Goal: Task Accomplishment & Management: Use online tool/utility

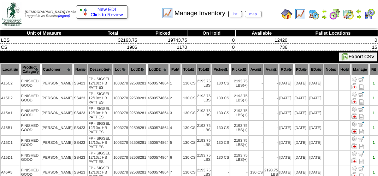
scroll to position [127, 0]
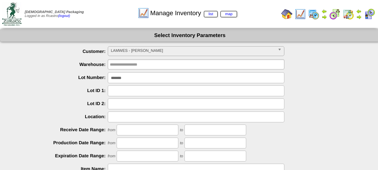
scroll to position [124, 0]
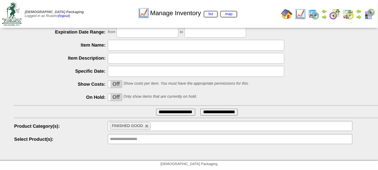
click at [348, 13] on img at bounding box center [348, 13] width 11 height 11
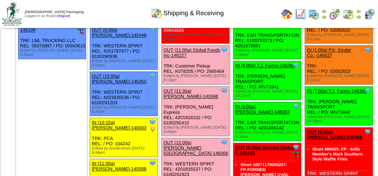
scroll to position [1307, 0]
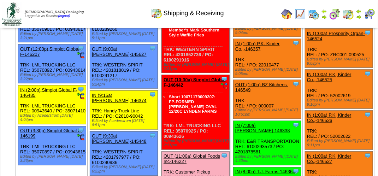
click at [367, 18] on img at bounding box center [369, 13] width 11 height 11
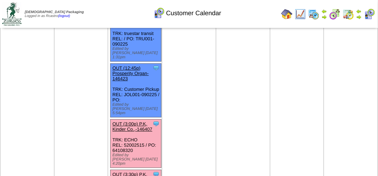
scroll to position [678, 0]
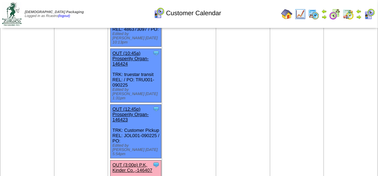
click at [140, 162] on link "OUT (3:00p) P.K, Kinder Co.,-146407" at bounding box center [132, 167] width 40 height 11
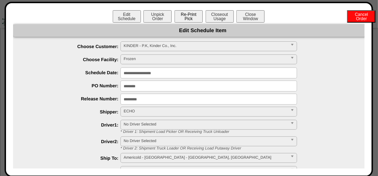
click at [188, 16] on button "Re-Print Pick" at bounding box center [189, 16] width 28 height 12
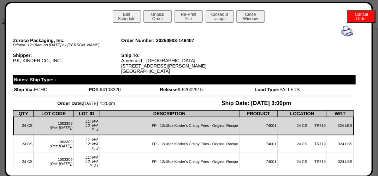
drag, startPoint x: 343, startPoint y: 31, endPoint x: 339, endPoint y: 32, distance: 3.7
click at [342, 31] on img at bounding box center [347, 30] width 11 height 11
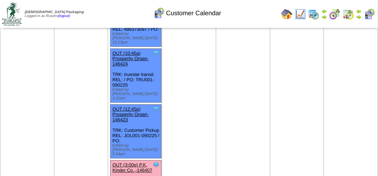
scroll to position [749, 0]
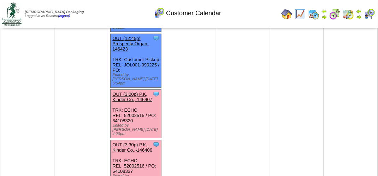
click at [127, 142] on link "OUT (3:30p) P.K, Kinder Co.,-146406" at bounding box center [132, 147] width 40 height 11
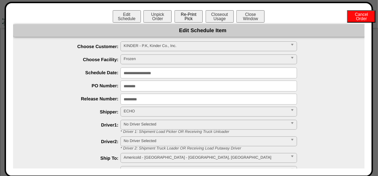
click at [193, 18] on button "Re-Print Pick" at bounding box center [189, 16] width 28 height 12
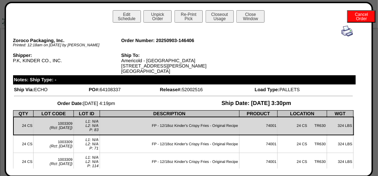
click at [343, 35] on img at bounding box center [347, 30] width 11 height 11
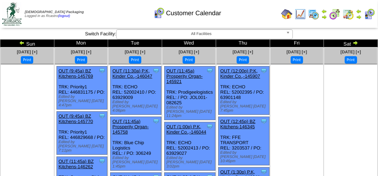
click at [350, 11] on img at bounding box center [348, 13] width 11 height 11
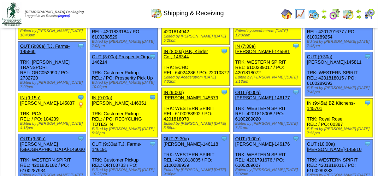
scroll to position [106, 0]
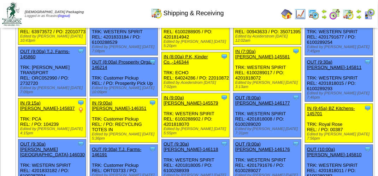
click at [314, 10] on img at bounding box center [313, 13] width 11 height 11
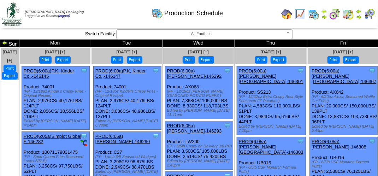
click at [336, 13] on img at bounding box center [334, 13] width 11 height 11
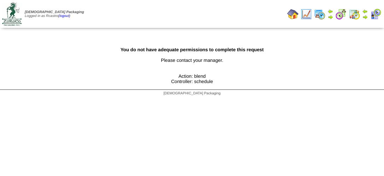
click at [353, 14] on img at bounding box center [353, 13] width 11 height 11
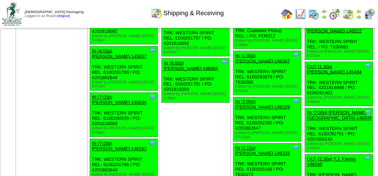
scroll to position [2297, 0]
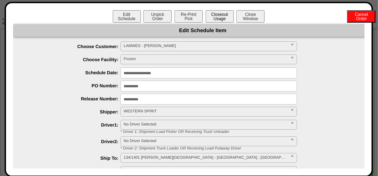
click at [222, 18] on button "Closeout Usage" at bounding box center [220, 16] width 28 height 12
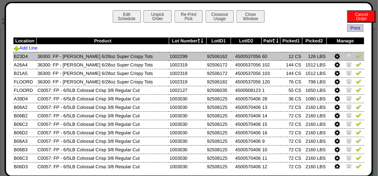
click at [335, 57] on icon at bounding box center [337, 56] width 5 height 6
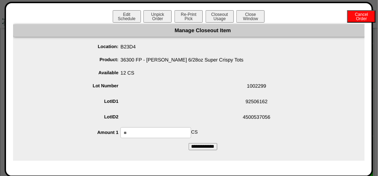
click at [176, 131] on input "**" at bounding box center [155, 132] width 71 height 11
type input "*"
click at [196, 145] on input "**********" at bounding box center [203, 146] width 29 height 7
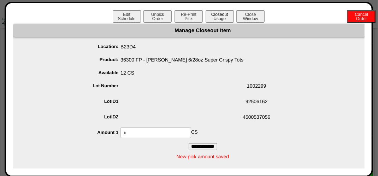
click at [221, 19] on button "Closeout Usage" at bounding box center [220, 16] width 28 height 12
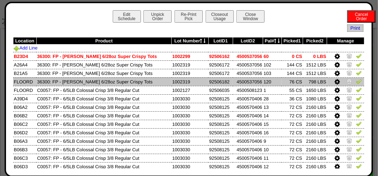
click at [335, 83] on icon at bounding box center [337, 82] width 5 height 6
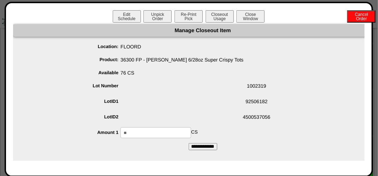
click at [134, 137] on input "**" at bounding box center [155, 132] width 71 height 11
type input "*"
drag, startPoint x: 136, startPoint y: 151, endPoint x: 140, endPoint y: 151, distance: 3.6
click at [137, 151] on div "Manage Closeout Item Location: FLOORD Product: 36300 FP - [PERSON_NAME] 6/28oz …" at bounding box center [203, 92] width 380 height 136
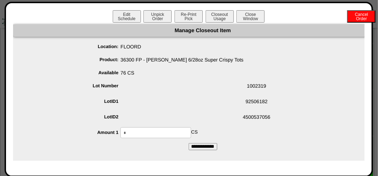
click at [204, 148] on input "**********" at bounding box center [203, 146] width 29 height 7
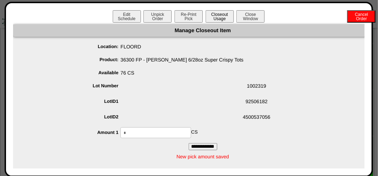
click at [215, 15] on button "Closeout Usage" at bounding box center [220, 16] width 28 height 12
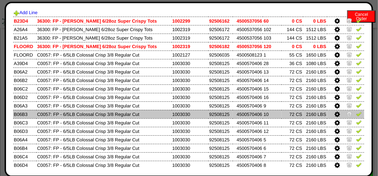
scroll to position [0, 0]
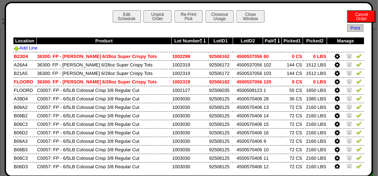
click at [335, 91] on icon at bounding box center [337, 90] width 5 height 6
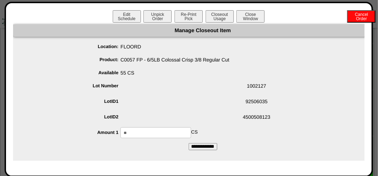
click at [158, 135] on input "**" at bounding box center [155, 132] width 71 height 11
type input "*"
click at [149, 144] on form "Manage Closeout Item Location: FLOORD Product: C0057 FP - 6/5LB Colossal Crisp …" at bounding box center [203, 87] width 380 height 126
click at [210, 148] on input "**********" at bounding box center [203, 146] width 29 height 7
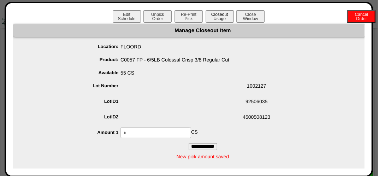
click at [222, 15] on button "Closeout Usage" at bounding box center [220, 16] width 28 height 12
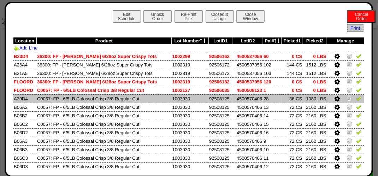
click at [335, 98] on icon at bounding box center [337, 99] width 5 height 6
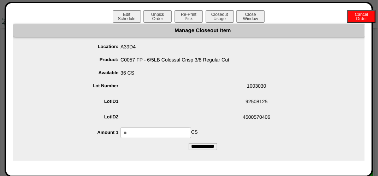
click at [131, 134] on input "**" at bounding box center [155, 132] width 71 height 11
type input "*"
click at [99, 152] on div "Manage Closeout Item Location: A39D4 Product: C0057 FP - 6/5LB Colossal Crisp 3…" at bounding box center [203, 92] width 380 height 136
click at [213, 149] on input "**********" at bounding box center [203, 146] width 29 height 7
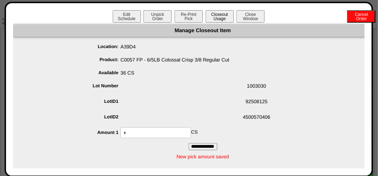
drag, startPoint x: 210, startPoint y: 14, endPoint x: 214, endPoint y: 15, distance: 4.3
click at [212, 14] on button "Closeout Usage" at bounding box center [220, 16] width 28 height 12
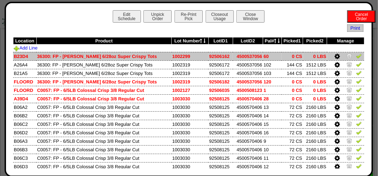
scroll to position [2261, 0]
click at [356, 56] on img at bounding box center [359, 56] width 6 height 6
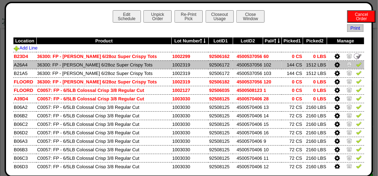
click at [356, 66] on img at bounding box center [359, 64] width 6 height 6
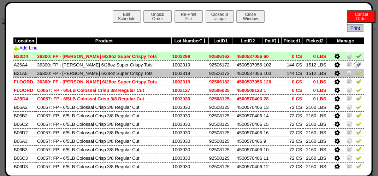
click at [356, 75] on img at bounding box center [359, 73] width 6 height 6
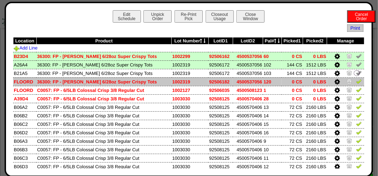
click at [356, 83] on img at bounding box center [359, 81] width 6 height 6
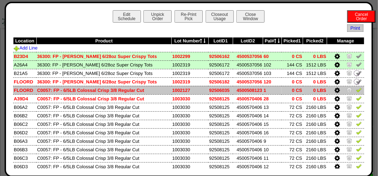
click at [356, 90] on img at bounding box center [359, 90] width 6 height 6
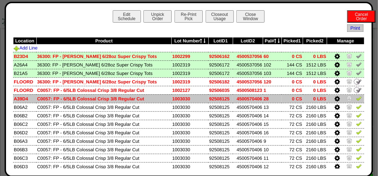
click at [356, 99] on img at bounding box center [359, 98] width 6 height 6
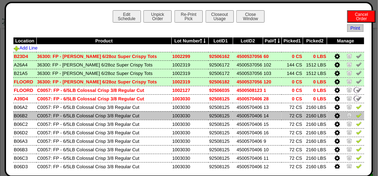
drag, startPoint x: 352, startPoint y: 107, endPoint x: 352, endPoint y: 112, distance: 5.7
click at [356, 107] on img at bounding box center [359, 107] width 6 height 6
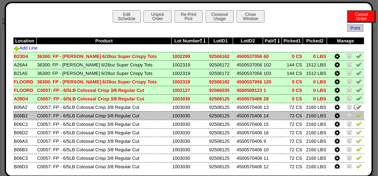
click at [356, 116] on img at bounding box center [359, 115] width 6 height 6
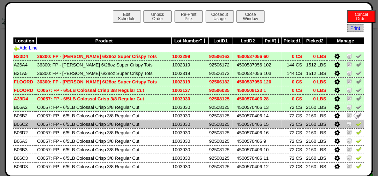
click at [356, 124] on img at bounding box center [359, 124] width 6 height 6
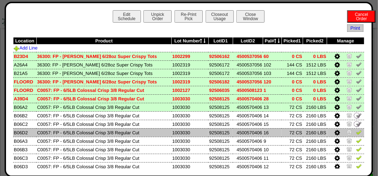
click at [356, 133] on img at bounding box center [359, 132] width 6 height 6
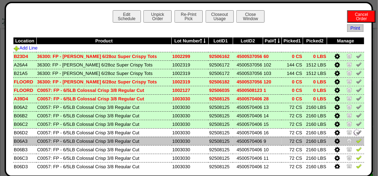
click at [356, 141] on img at bounding box center [359, 141] width 6 height 6
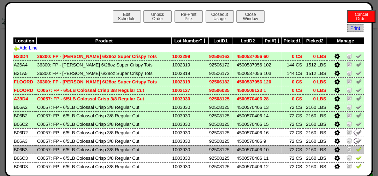
click at [356, 152] on img at bounding box center [359, 149] width 6 height 6
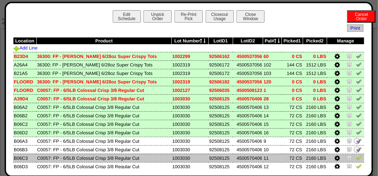
click at [356, 158] on img at bounding box center [359, 158] width 6 height 6
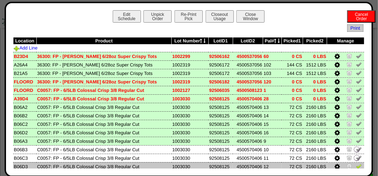
click at [356, 165] on img at bounding box center [359, 166] width 6 height 6
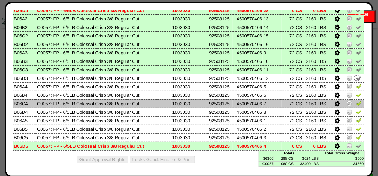
scroll to position [89, 0]
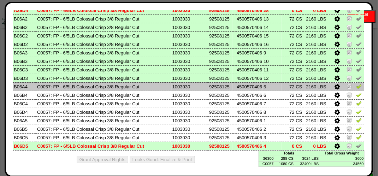
click at [356, 86] on img at bounding box center [359, 86] width 6 height 6
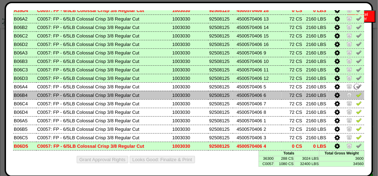
click at [356, 94] on img at bounding box center [359, 95] width 6 height 6
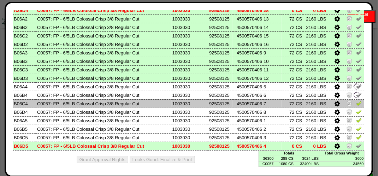
click at [356, 104] on img at bounding box center [359, 103] width 6 height 6
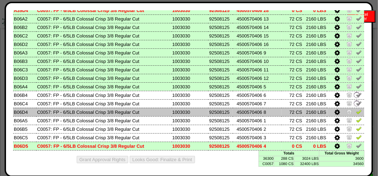
click at [356, 111] on img at bounding box center [359, 112] width 6 height 6
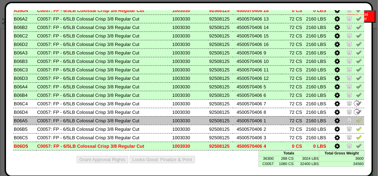
click at [356, 120] on img at bounding box center [359, 120] width 6 height 6
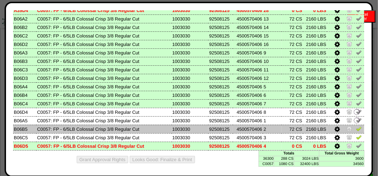
click at [355, 125] on td at bounding box center [345, 129] width 37 height 8
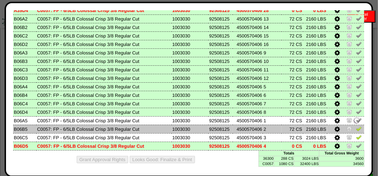
click at [357, 129] on td at bounding box center [345, 129] width 37 height 8
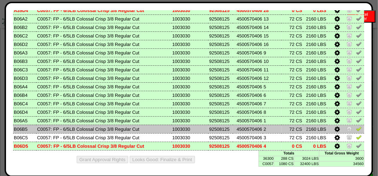
click at [356, 126] on img at bounding box center [359, 129] width 6 height 6
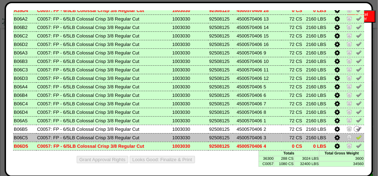
click at [356, 136] on img at bounding box center [359, 137] width 6 height 6
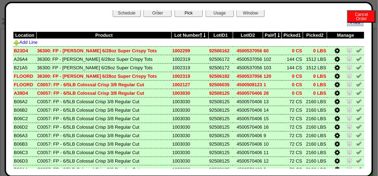
scroll to position [0, 0]
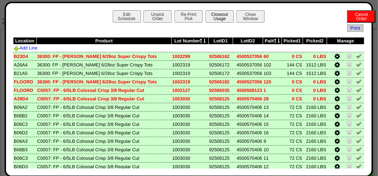
click at [219, 22] on button "Closeout Usage" at bounding box center [220, 16] width 28 height 12
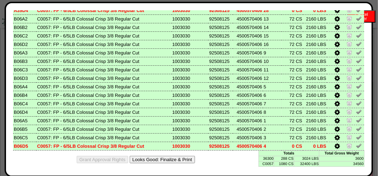
scroll to position [2403, 0]
click at [166, 156] on button "Looks Good: Finalize & Print" at bounding box center [162, 159] width 65 height 7
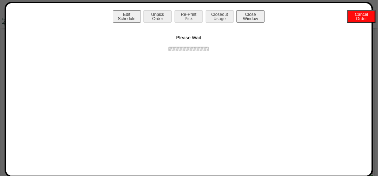
scroll to position [0, 0]
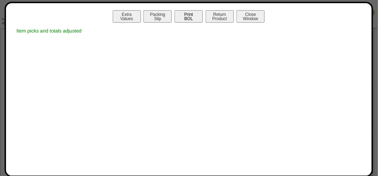
click at [197, 17] on button "Print BOL" at bounding box center [189, 16] width 28 height 12
